Goal: Contribute content

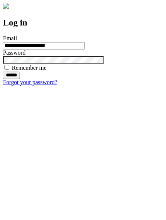
type input "**********"
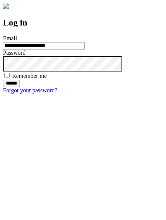
click at [20, 87] on input "******" at bounding box center [11, 83] width 17 height 7
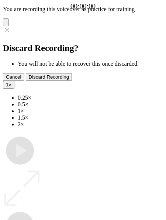
type input "**********"
